Goal: Task Accomplishment & Management: Manage account settings

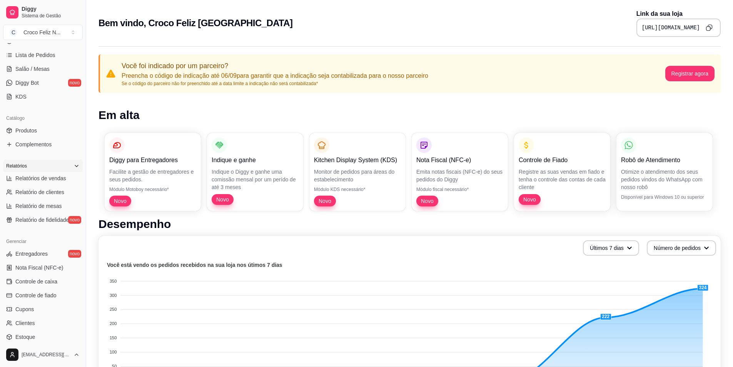
scroll to position [154, 0]
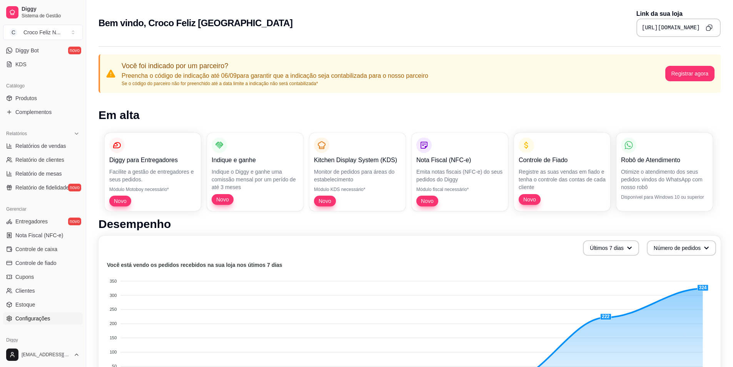
click at [49, 324] on link "Configurações" at bounding box center [43, 318] width 80 height 12
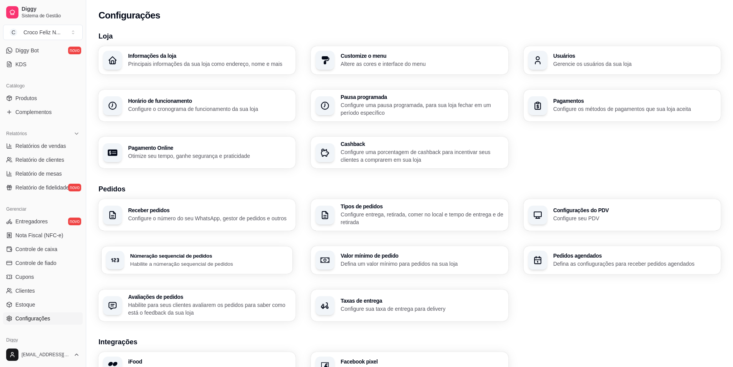
click at [162, 263] on p "Habilite a númeração sequencial de pedidos" at bounding box center [209, 263] width 158 height 7
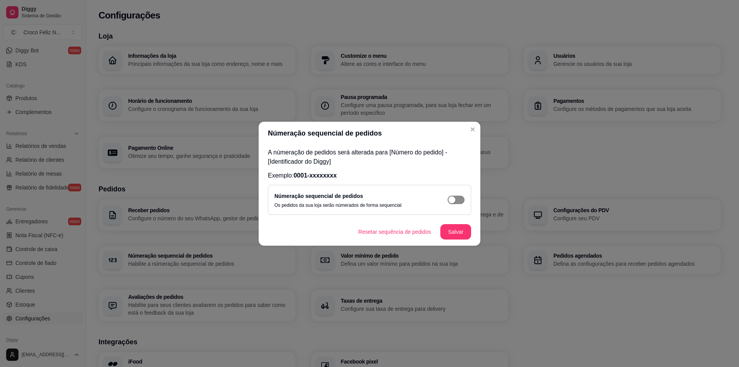
click at [455, 199] on div "button" at bounding box center [451, 199] width 7 height 7
click at [448, 232] on button "Salvar" at bounding box center [456, 231] width 30 height 15
click at [460, 236] on button "Salvar" at bounding box center [455, 231] width 31 height 15
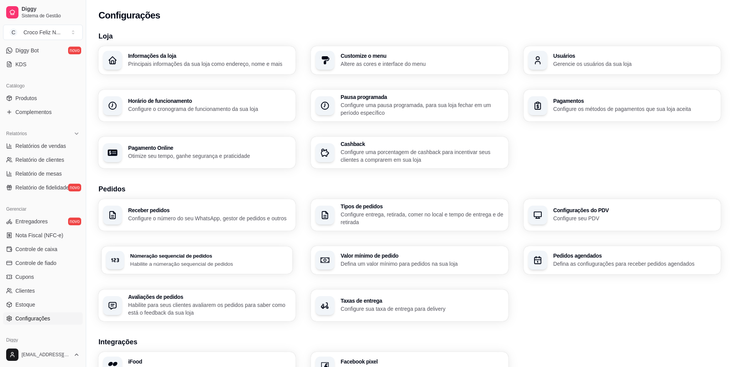
click at [266, 261] on p "Habilite a númeração sequencial de pedidos" at bounding box center [209, 263] width 158 height 7
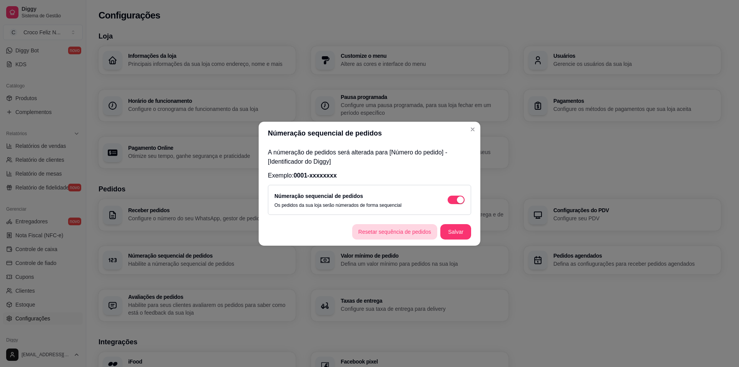
click at [387, 232] on button "Resetar sequência de pedidos" at bounding box center [394, 231] width 85 height 15
click at [459, 235] on button "Salvar" at bounding box center [456, 231] width 30 height 15
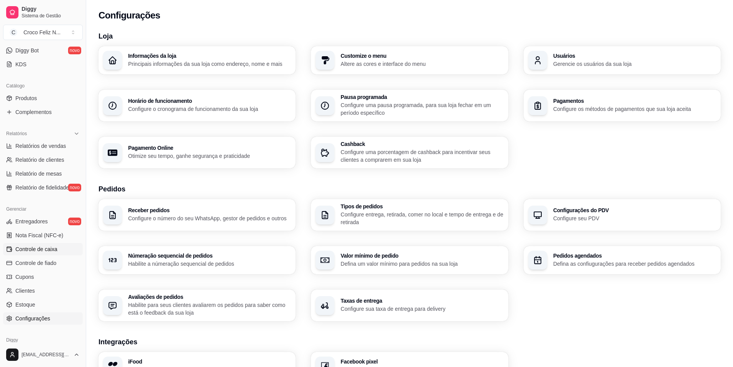
click at [50, 251] on span "Controle de caixa" at bounding box center [36, 249] width 42 height 8
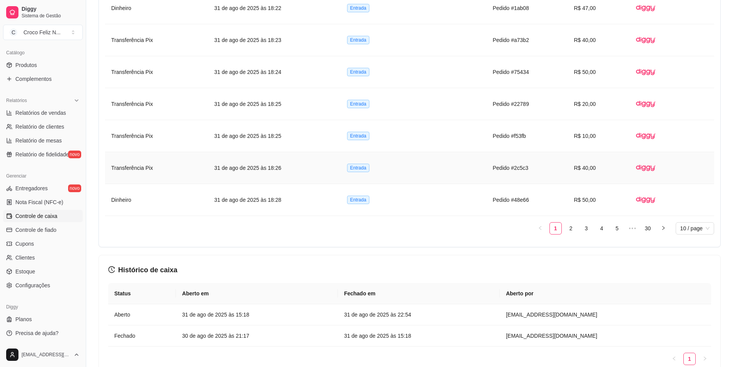
scroll to position [719, 0]
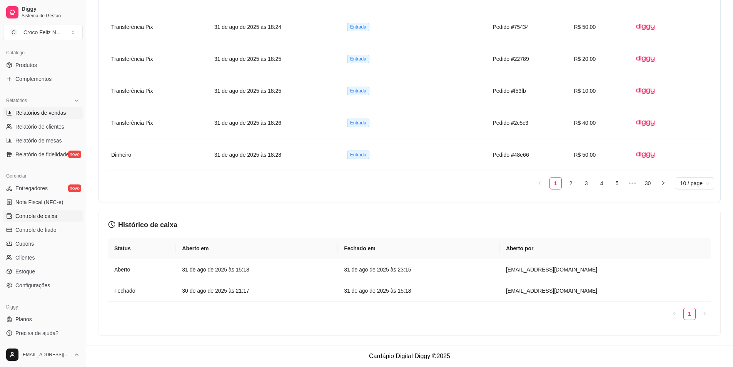
click at [67, 117] on link "Relatórios de vendas" at bounding box center [43, 113] width 80 height 12
select select "ALL"
select select "0"
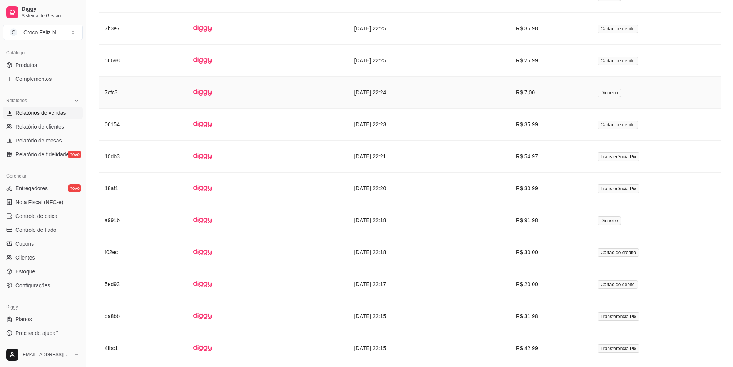
scroll to position [1097, 0]
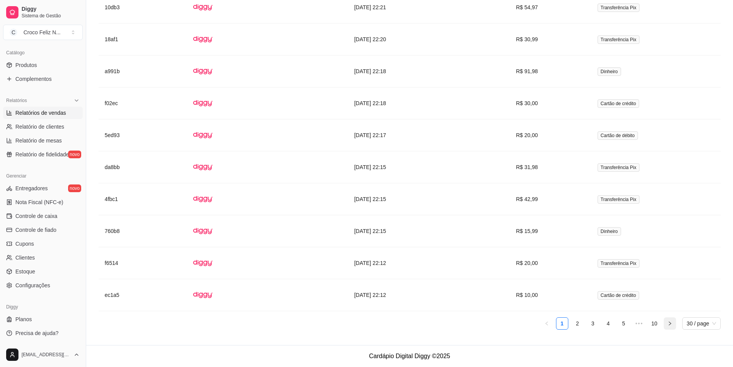
click at [670, 324] on icon "right" at bounding box center [670, 323] width 2 height 4
click at [669, 324] on icon "right" at bounding box center [670, 323] width 5 height 5
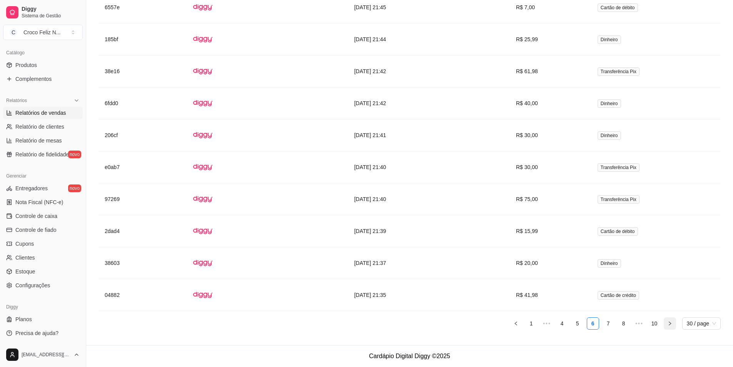
click at [669, 324] on icon "right" at bounding box center [670, 323] width 5 height 5
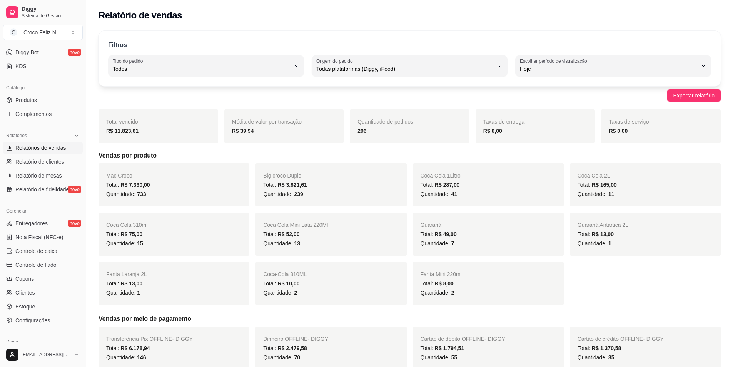
scroll to position [149, 0]
